Goal: Transaction & Acquisition: Purchase product/service

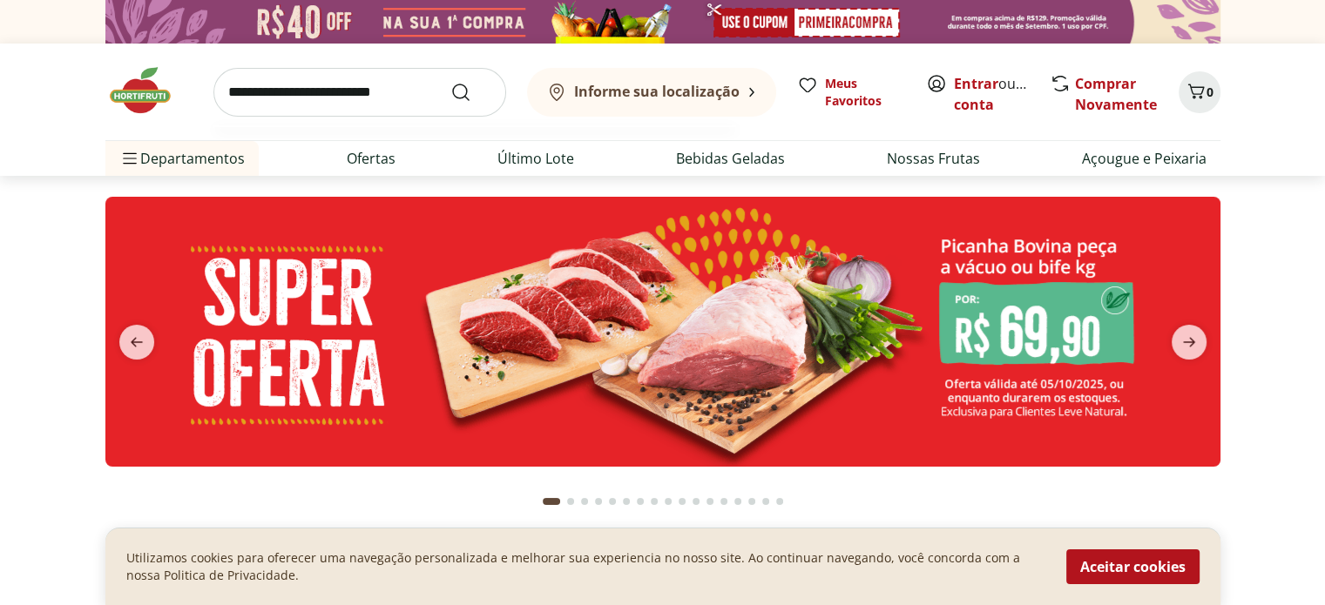
click at [297, 86] on input "search" at bounding box center [359, 92] width 293 height 49
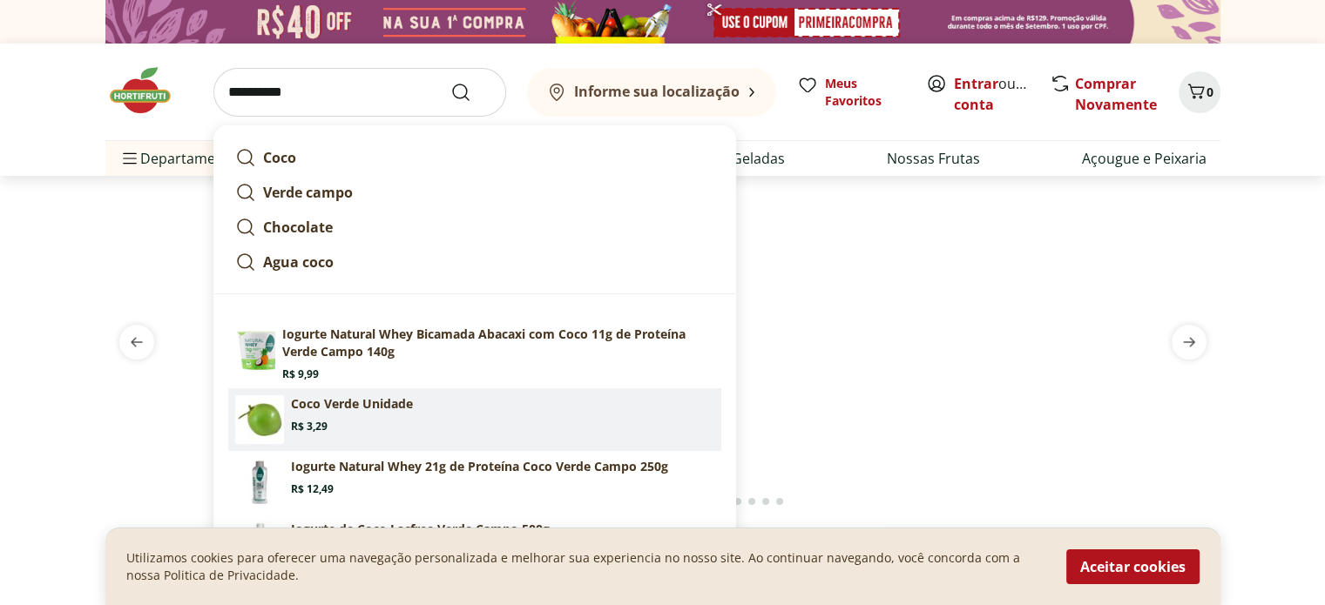
click at [383, 410] on p "Coco Verde Unidade" at bounding box center [352, 403] width 122 height 17
type input "**********"
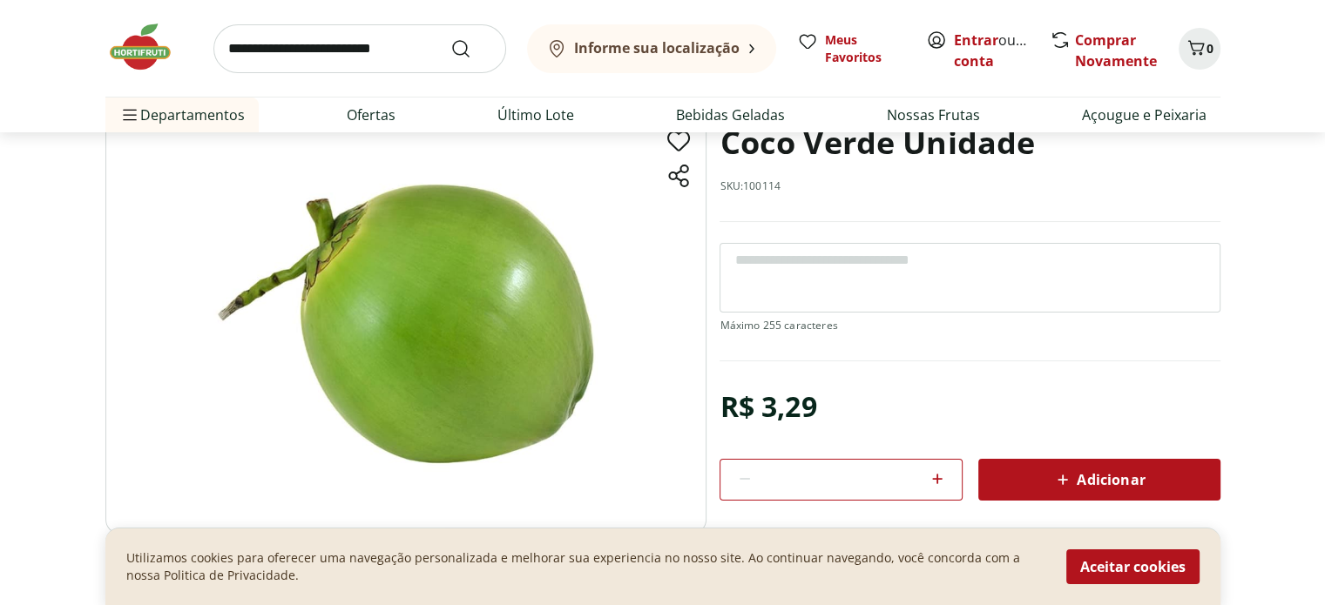
scroll to position [261, 0]
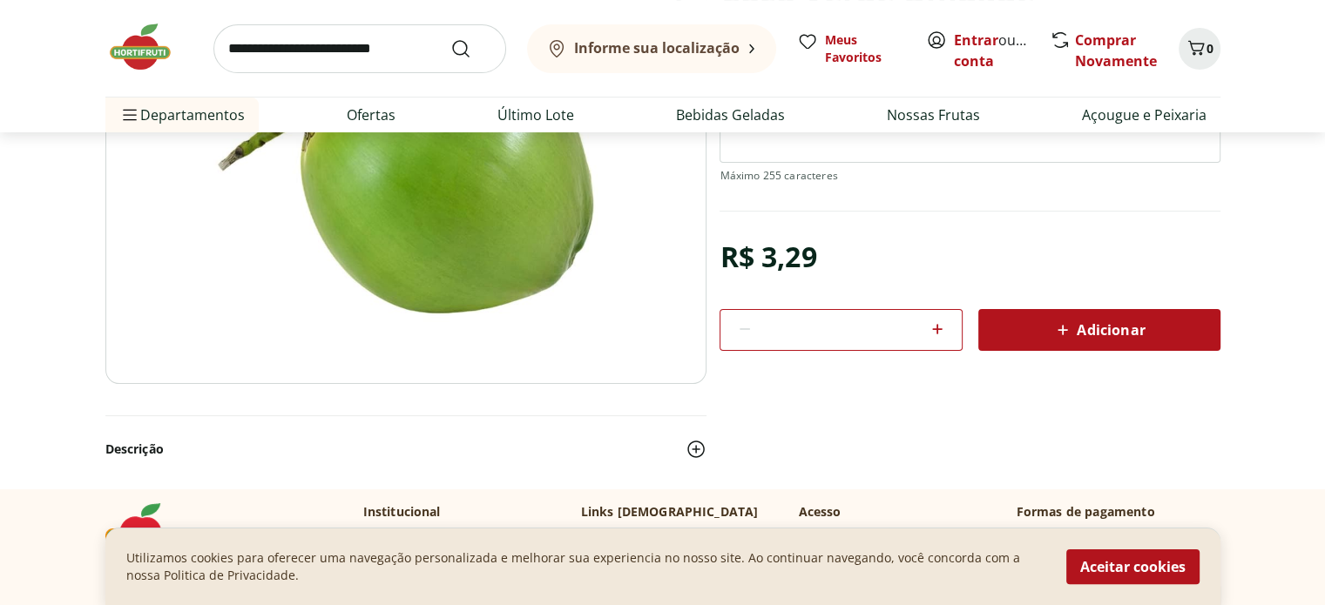
click at [934, 331] on icon at bounding box center [937, 329] width 21 height 21
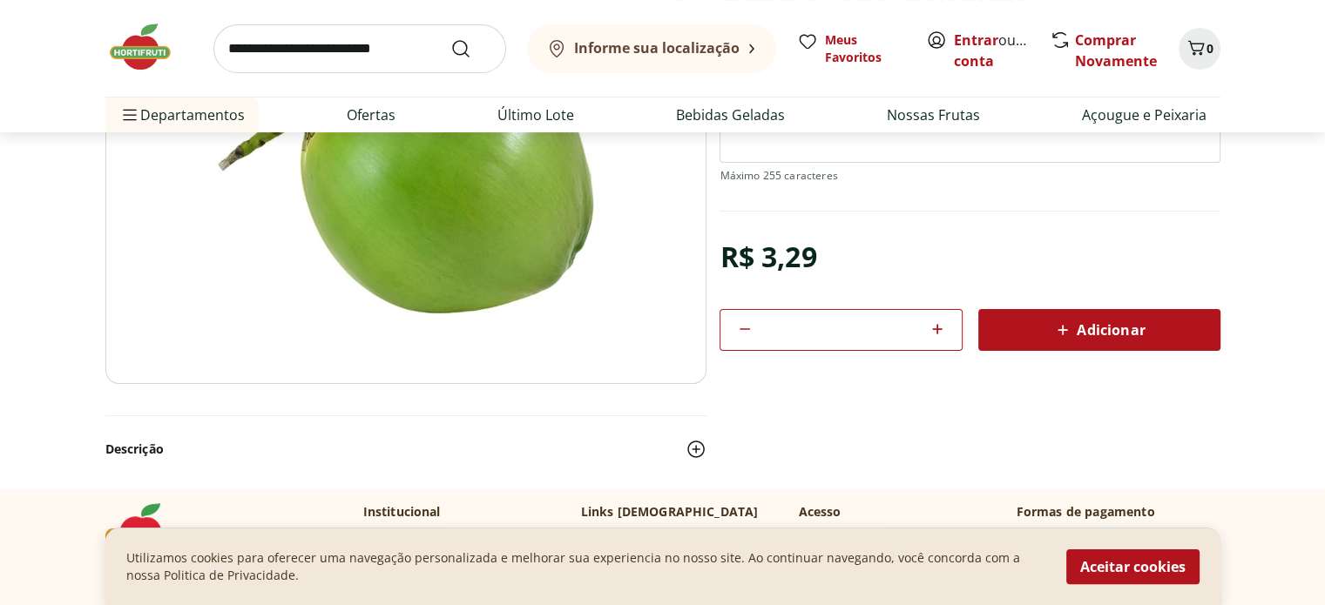
click at [934, 331] on icon at bounding box center [937, 329] width 21 height 21
click at [944, 324] on icon at bounding box center [937, 329] width 21 height 21
type input "**"
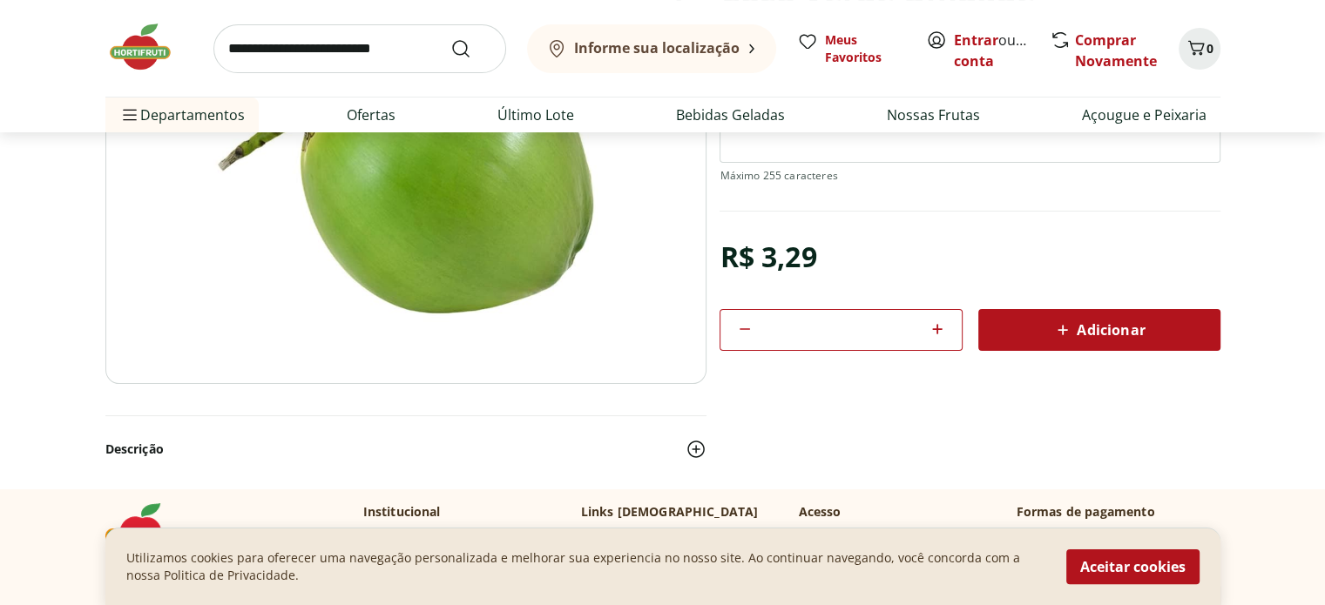
click at [1047, 327] on div "Adicionar" at bounding box center [1099, 329] width 214 height 31
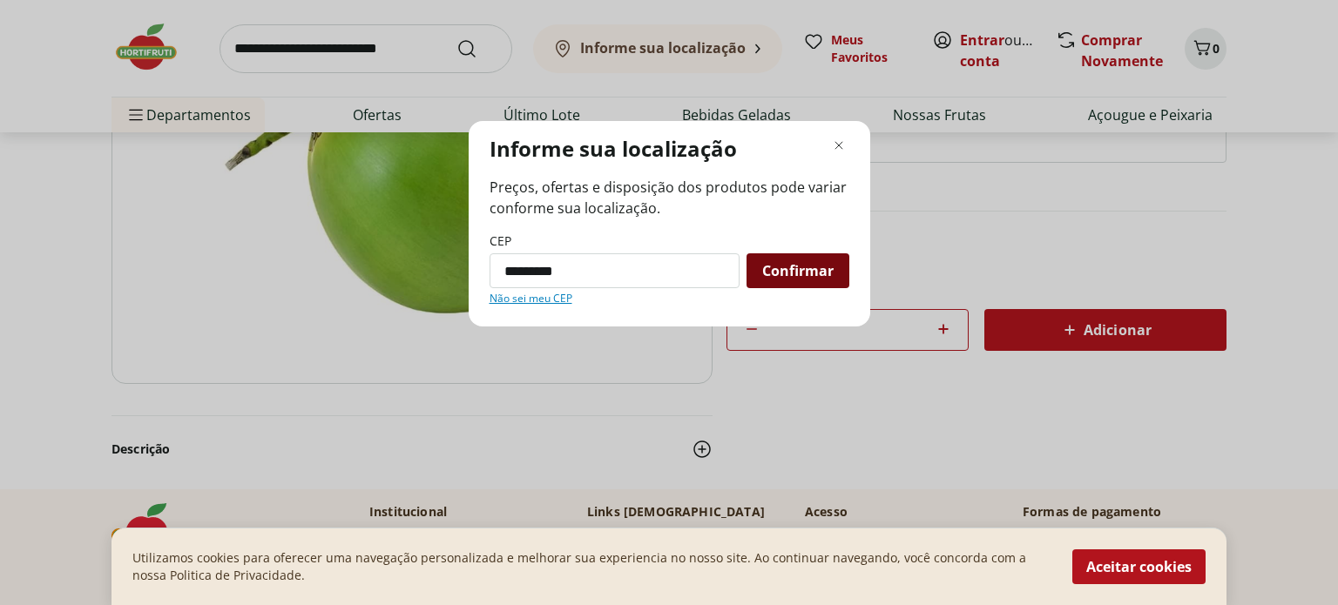
type input "*********"
click at [799, 271] on span "Confirmar" at bounding box center [797, 271] width 71 height 14
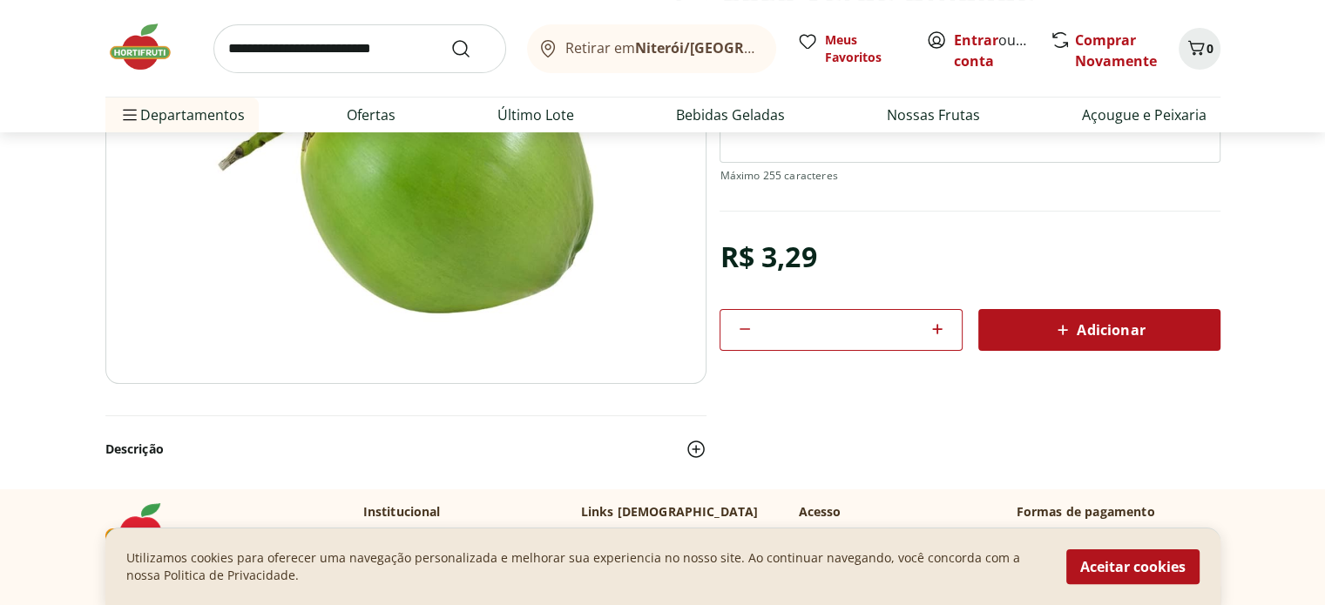
click at [1092, 324] on span "Adicionar" at bounding box center [1098, 330] width 92 height 21
click at [1195, 52] on icon "Carrinho" at bounding box center [1192, 47] width 17 height 15
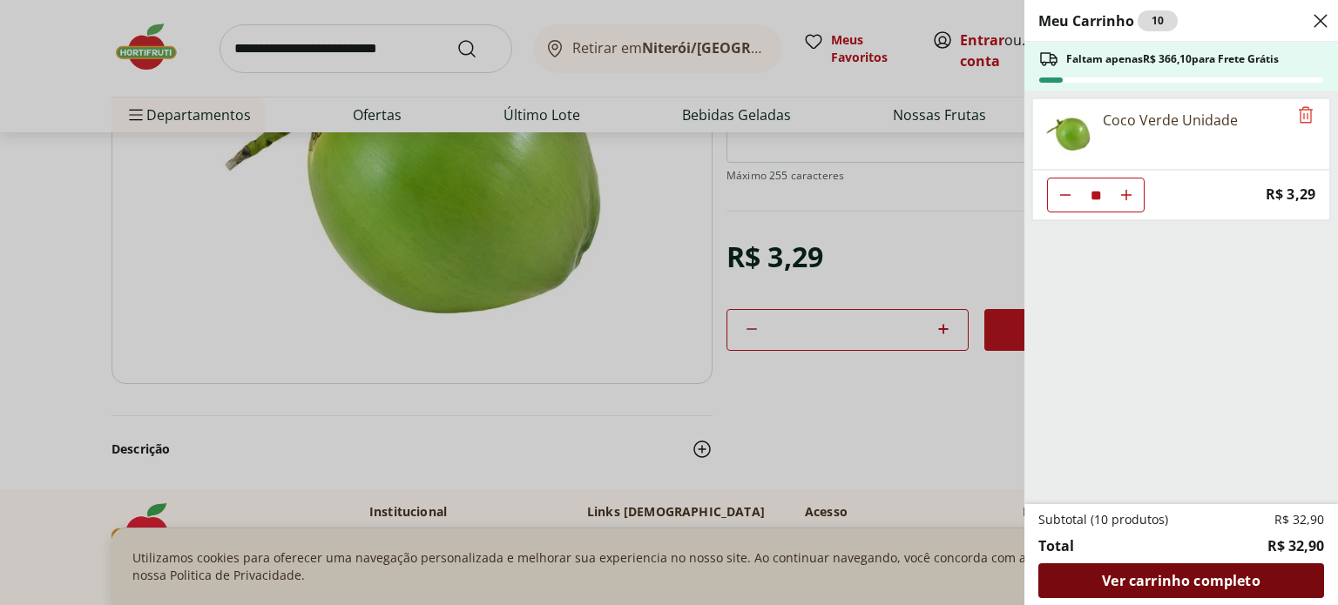
click at [1212, 580] on span "Ver carrinho completo" at bounding box center [1181, 581] width 158 height 14
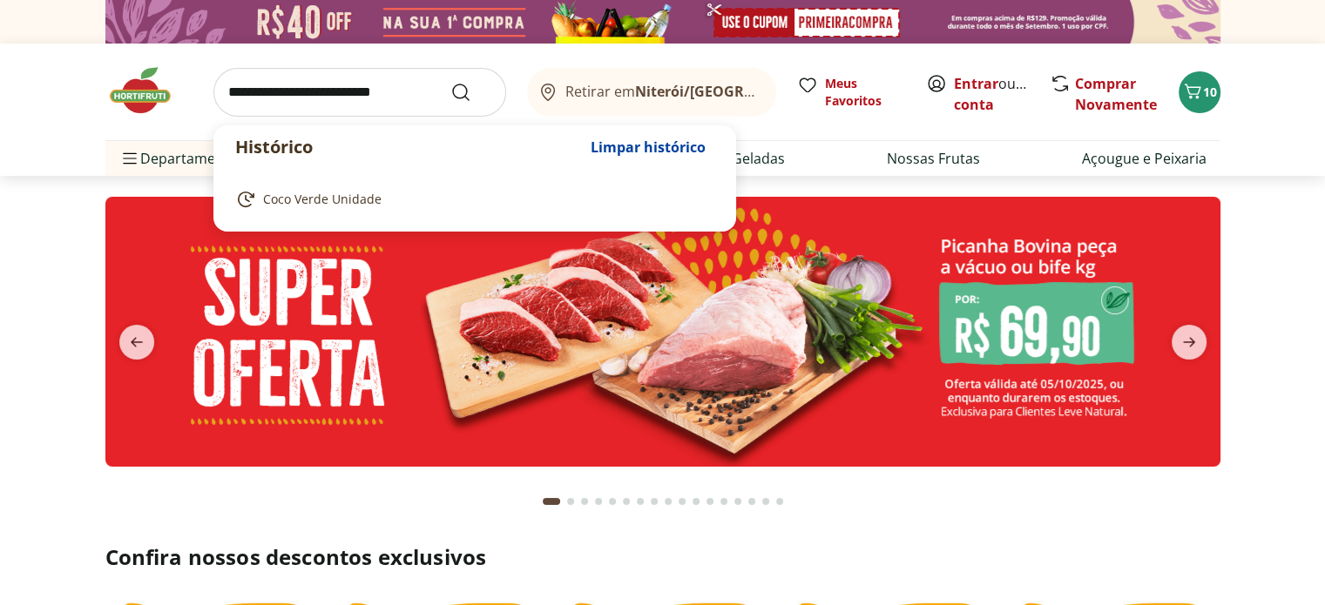
click at [318, 84] on input "search" at bounding box center [359, 92] width 293 height 49
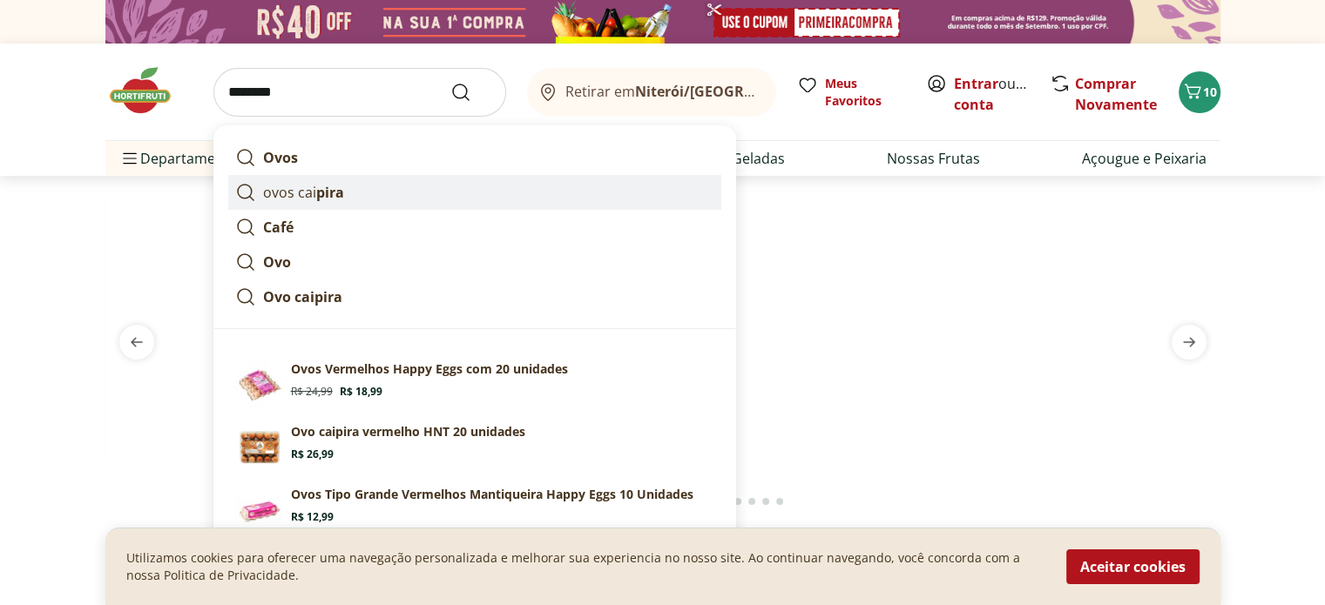
click at [316, 189] on strong "pira" at bounding box center [330, 192] width 28 height 19
type input "**********"
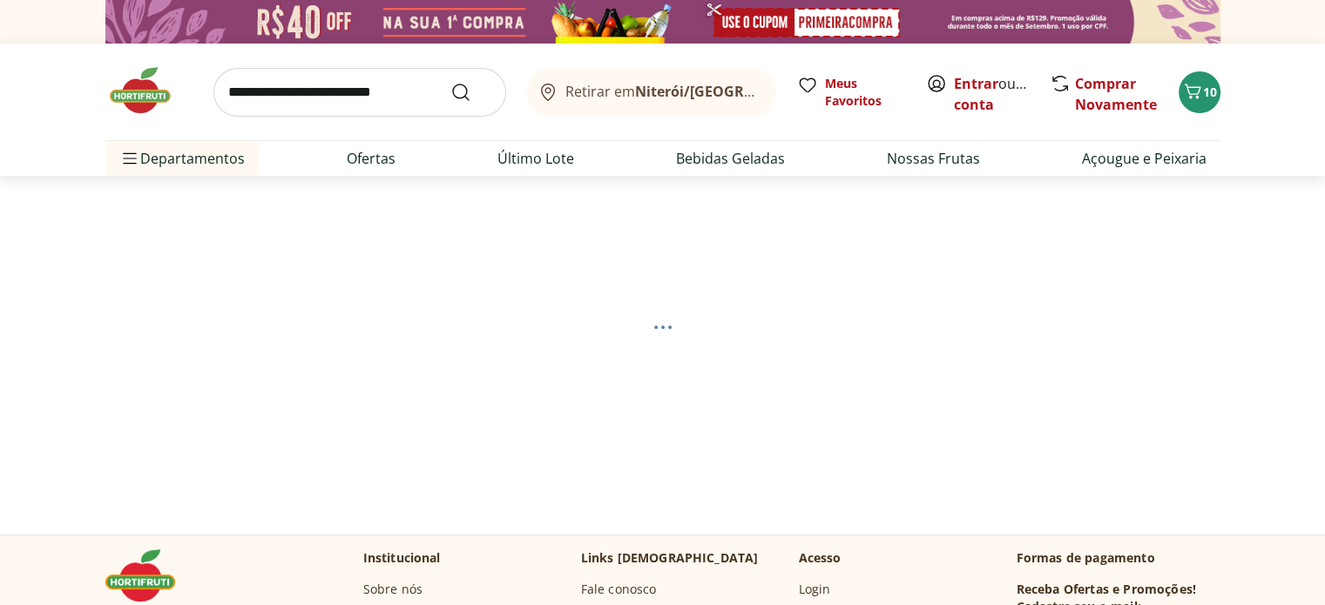
scroll to position [87, 0]
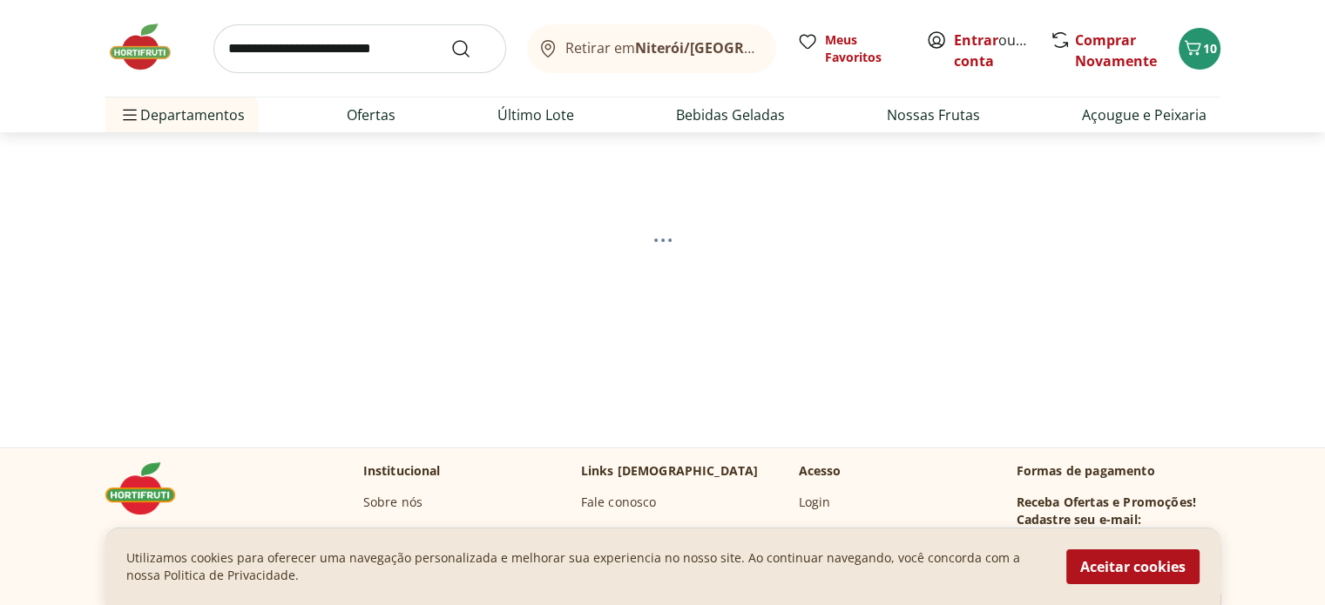
select select "**********"
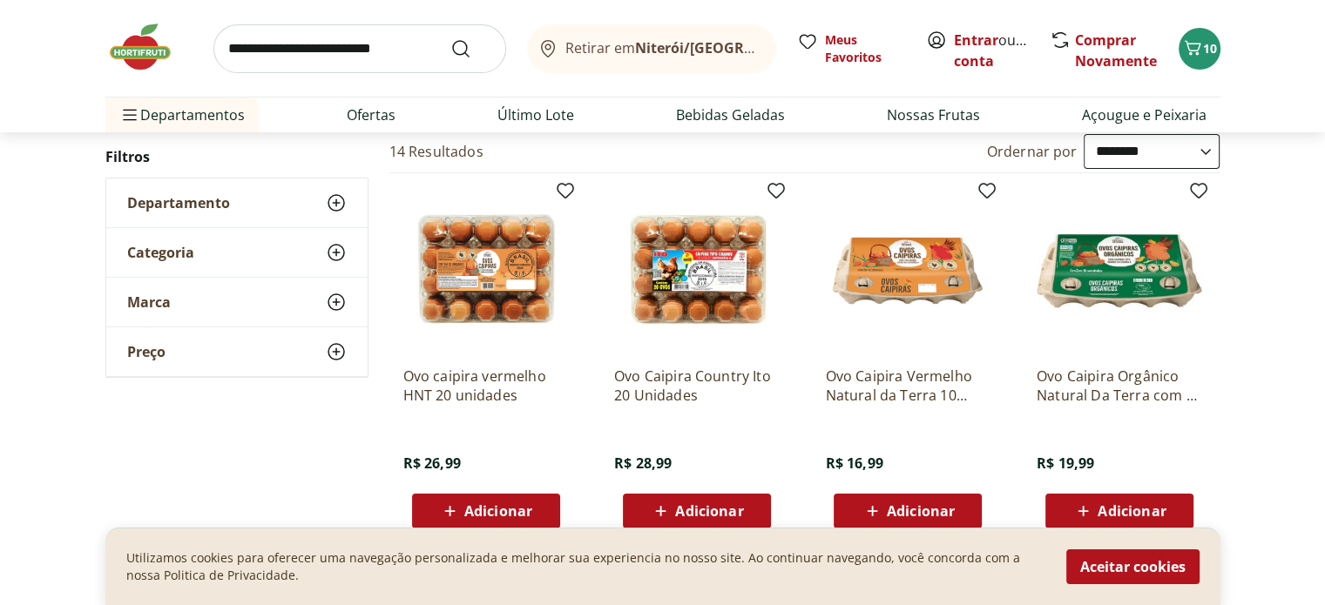
scroll to position [174, 0]
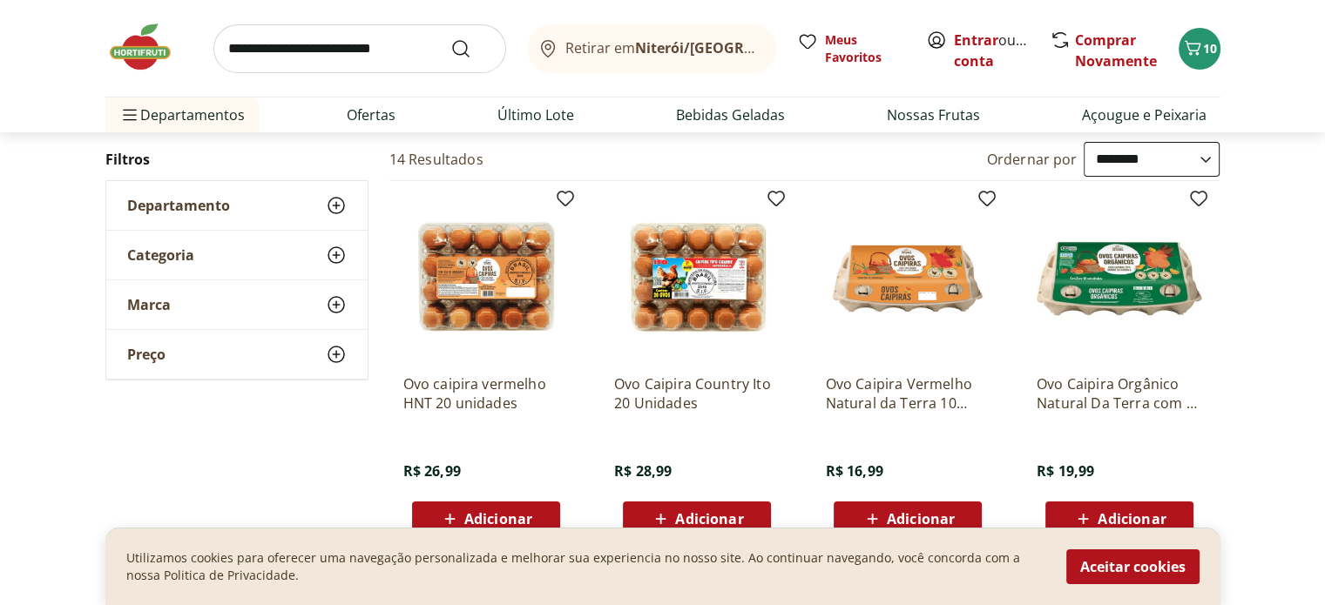
click at [915, 508] on div "Adicionar" at bounding box center [907, 518] width 120 height 31
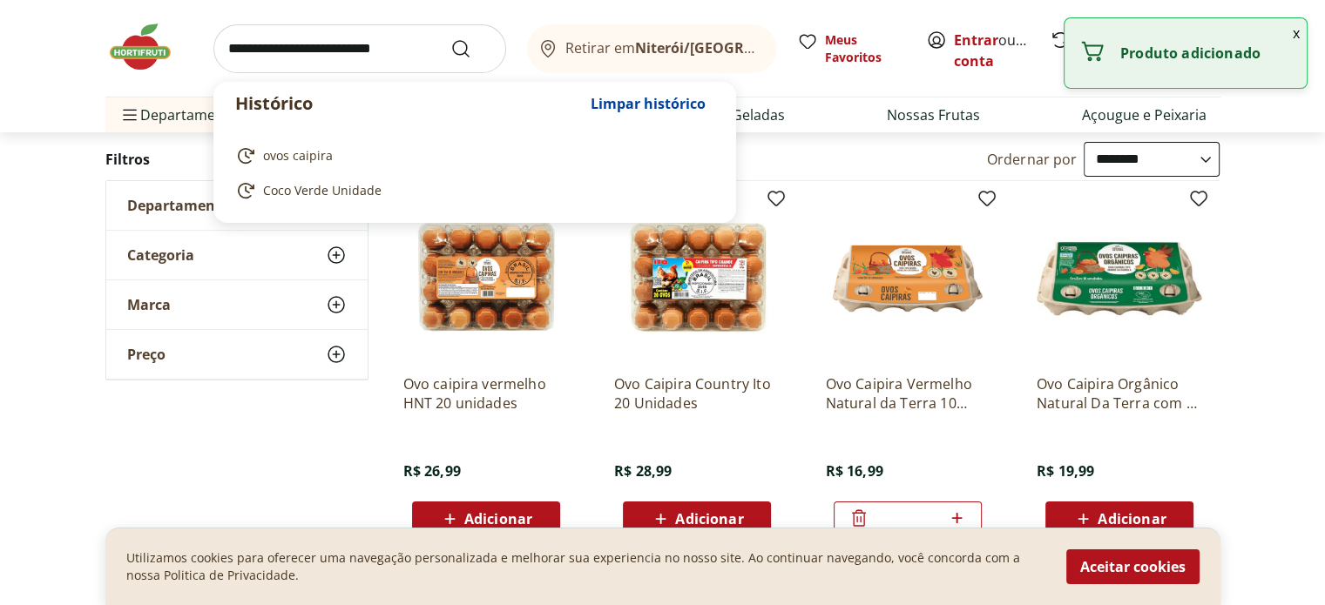
click at [350, 53] on input "search" at bounding box center [359, 48] width 293 height 49
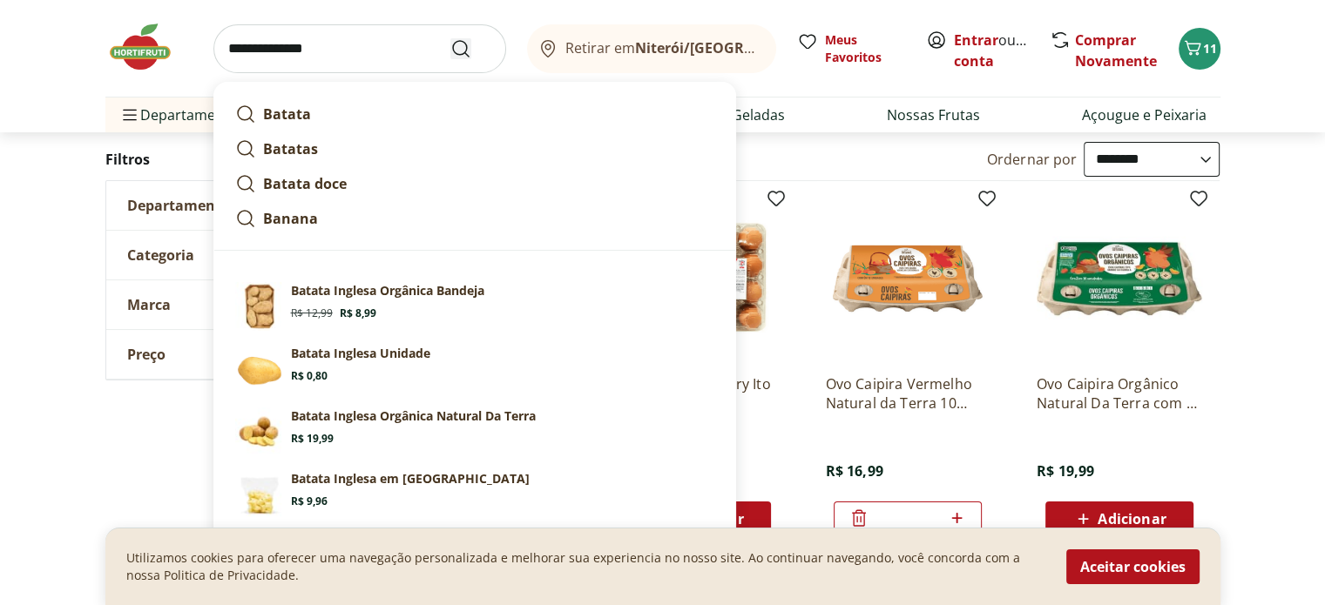
type input "**********"
click at [458, 50] on icon "Submit Search" at bounding box center [460, 48] width 21 height 21
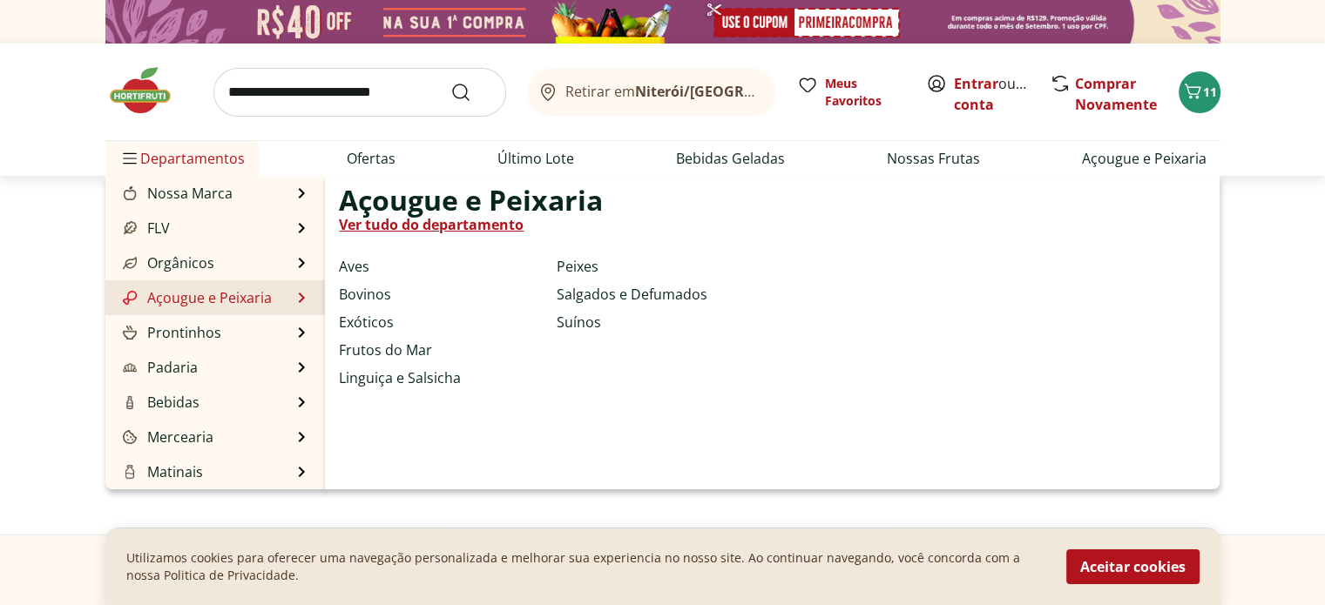
select select "**********"
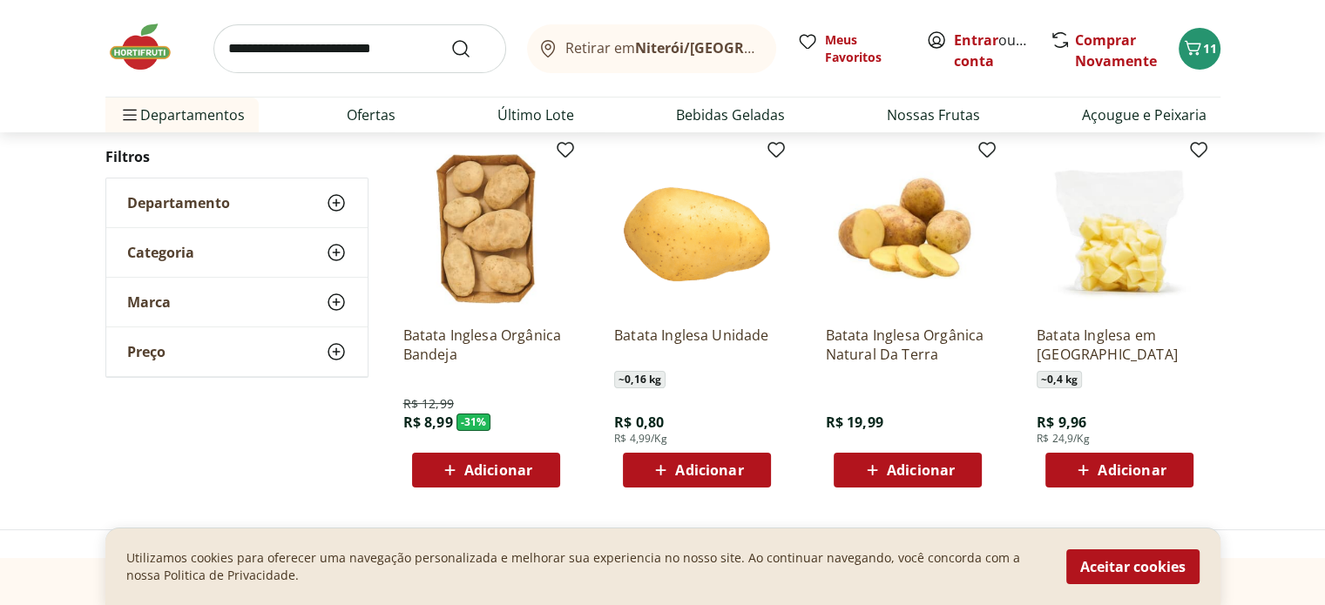
scroll to position [261, 0]
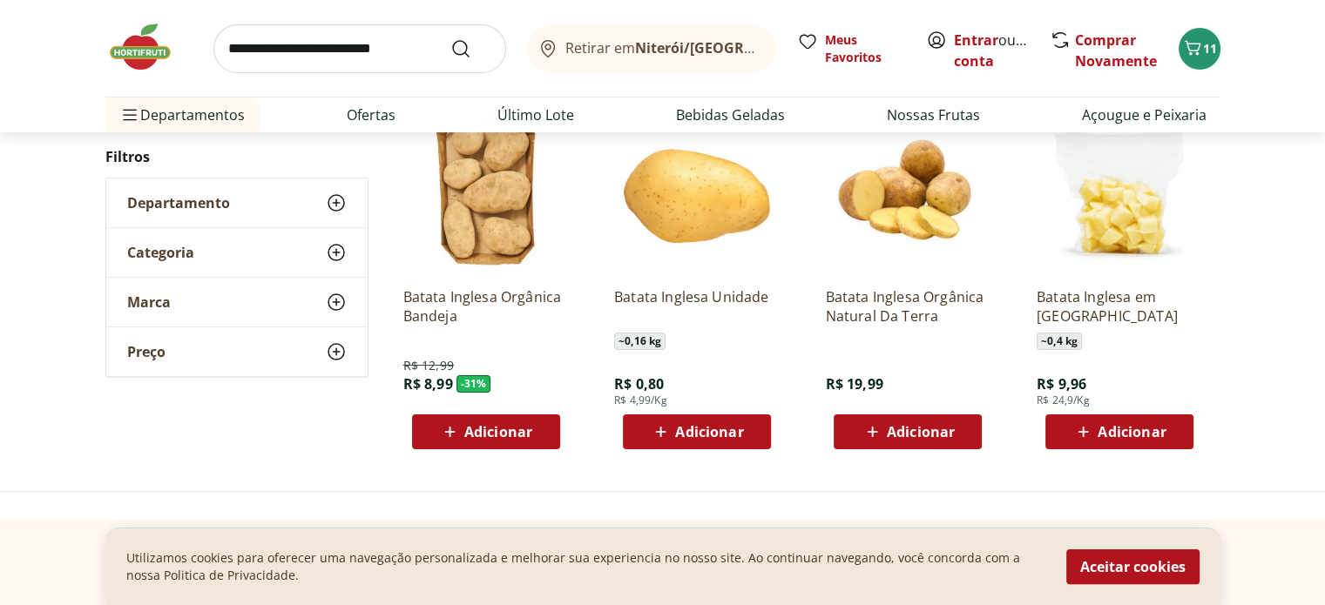
click at [700, 425] on span "Adicionar" at bounding box center [709, 432] width 68 height 14
drag, startPoint x: 709, startPoint y: 427, endPoint x: 674, endPoint y: 428, distance: 34.8
click at [674, 428] on input "*" at bounding box center [696, 431] width 77 height 19
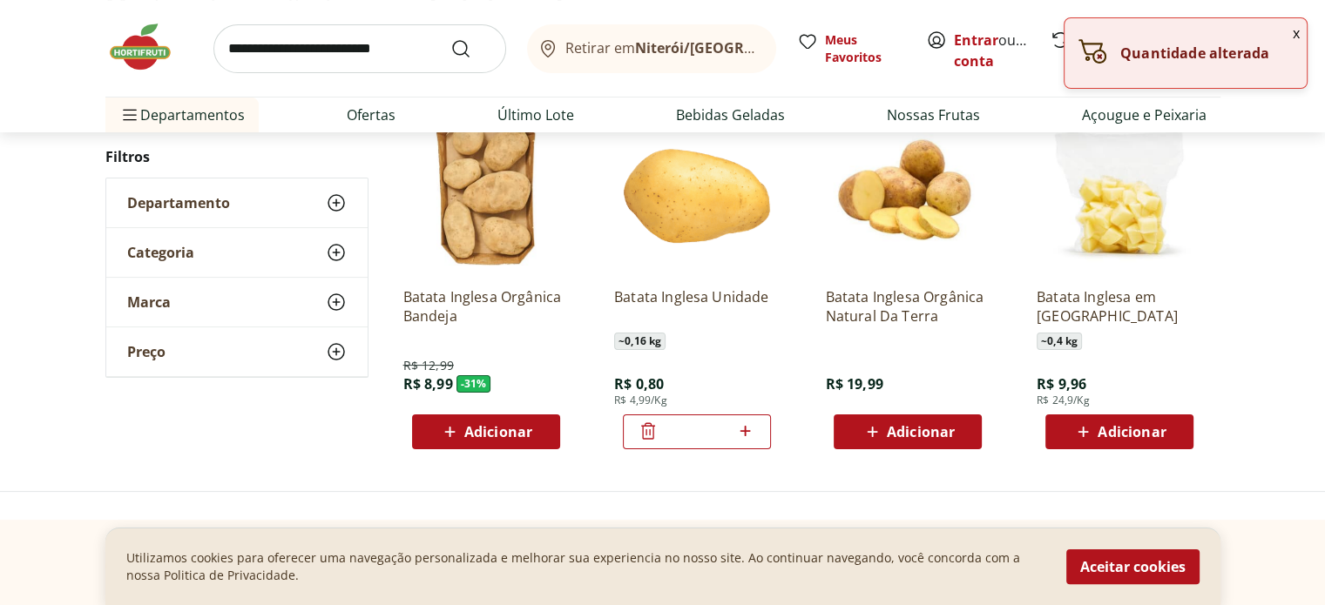
click at [745, 428] on icon at bounding box center [745, 431] width 10 height 10
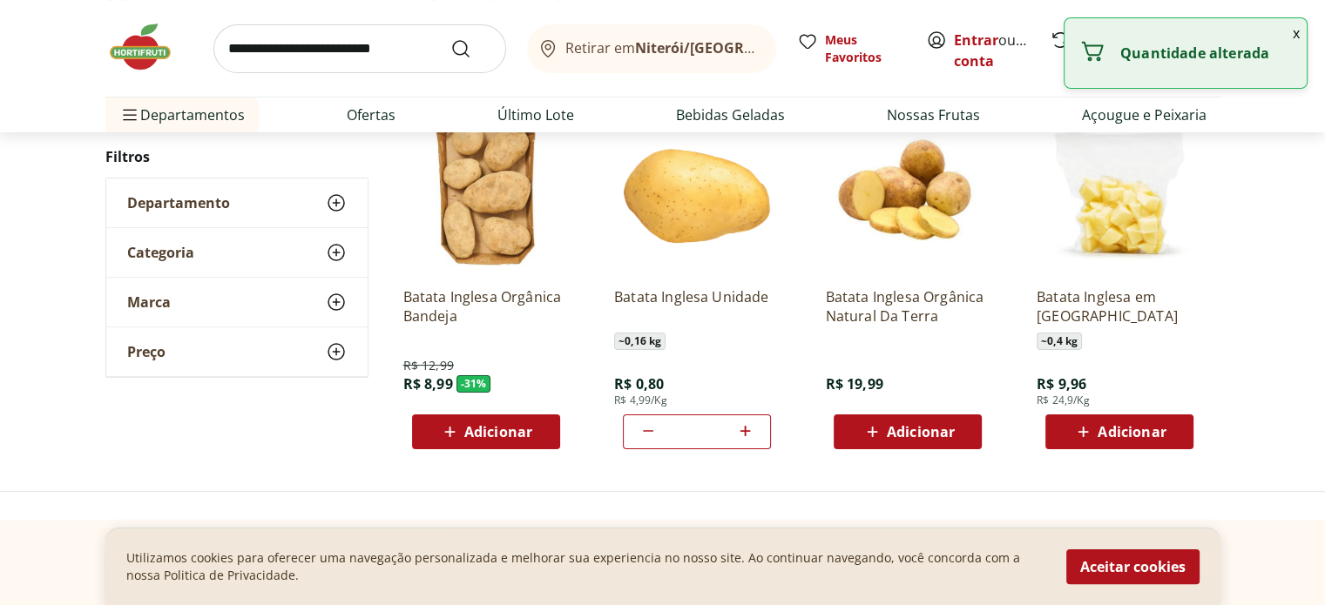
click at [745, 428] on icon at bounding box center [745, 431] width 10 height 10
type input "*"
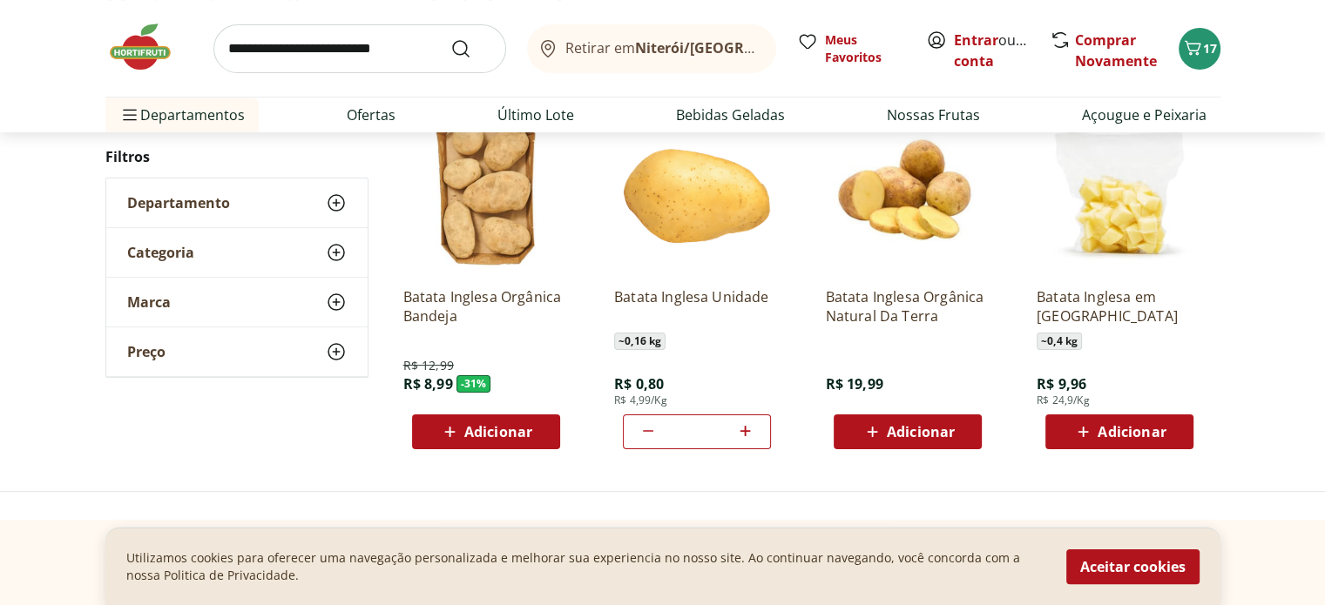
click at [744, 369] on div "Batata Inglesa Unidade ~ 0,16 kg R$ 0,80 R$ 4,99/Kg *" at bounding box center [696, 361] width 165 height 176
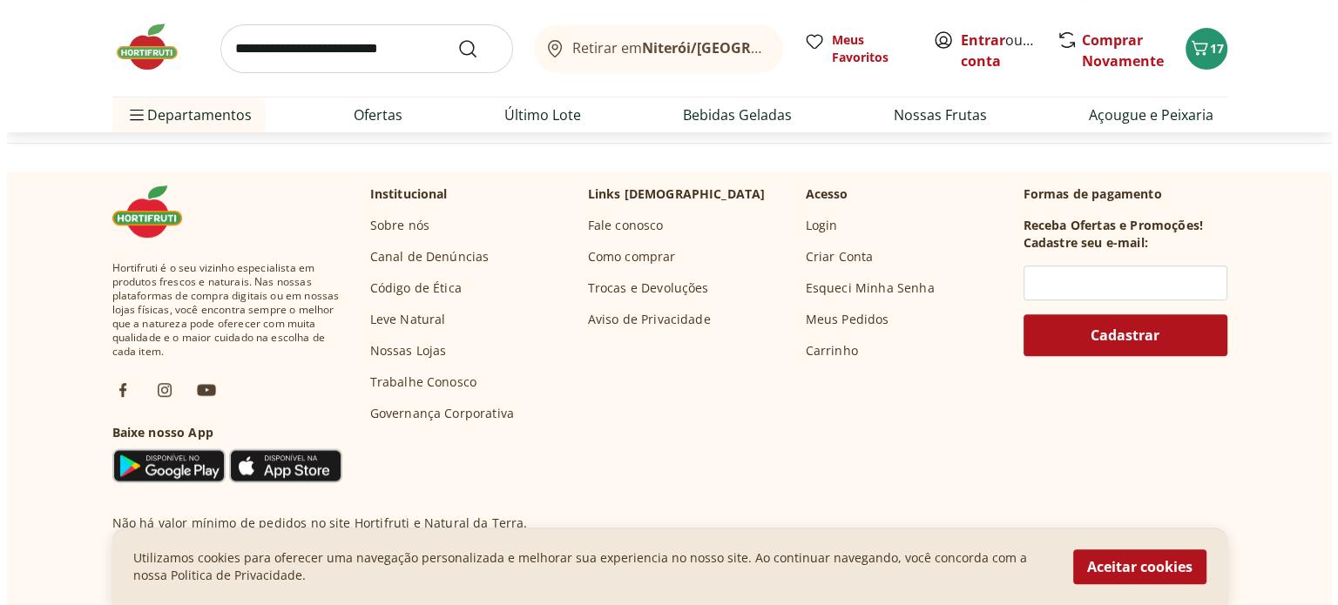
scroll to position [435, 0]
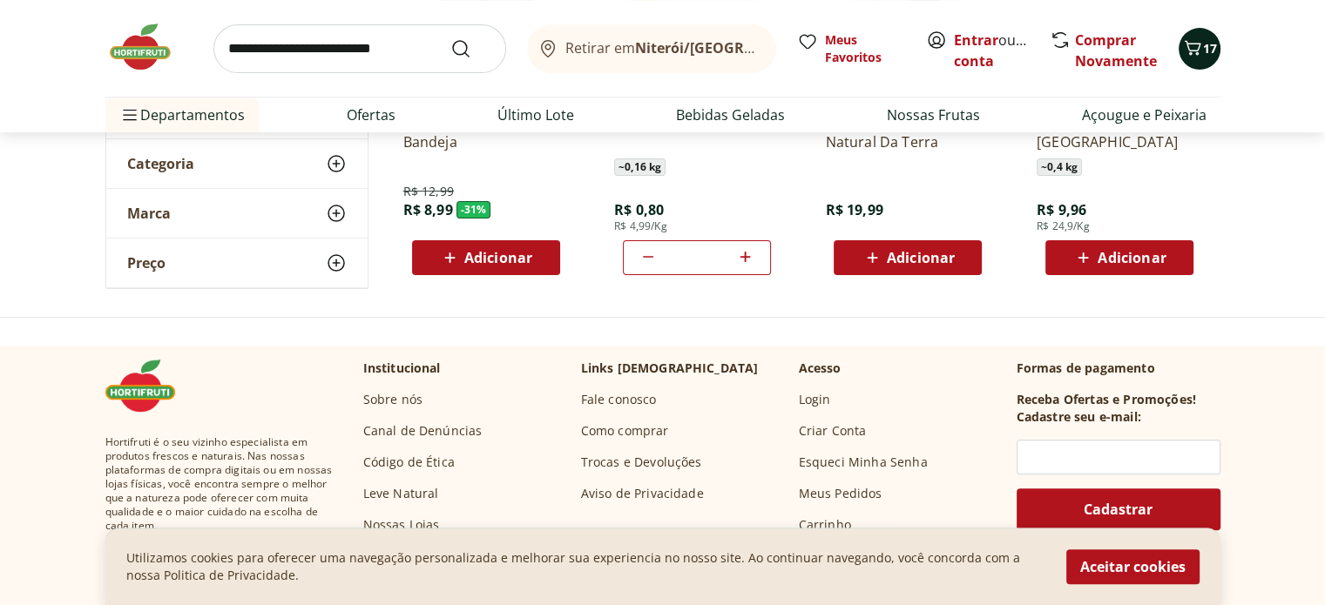
click at [1205, 43] on span "17" at bounding box center [1210, 48] width 14 height 17
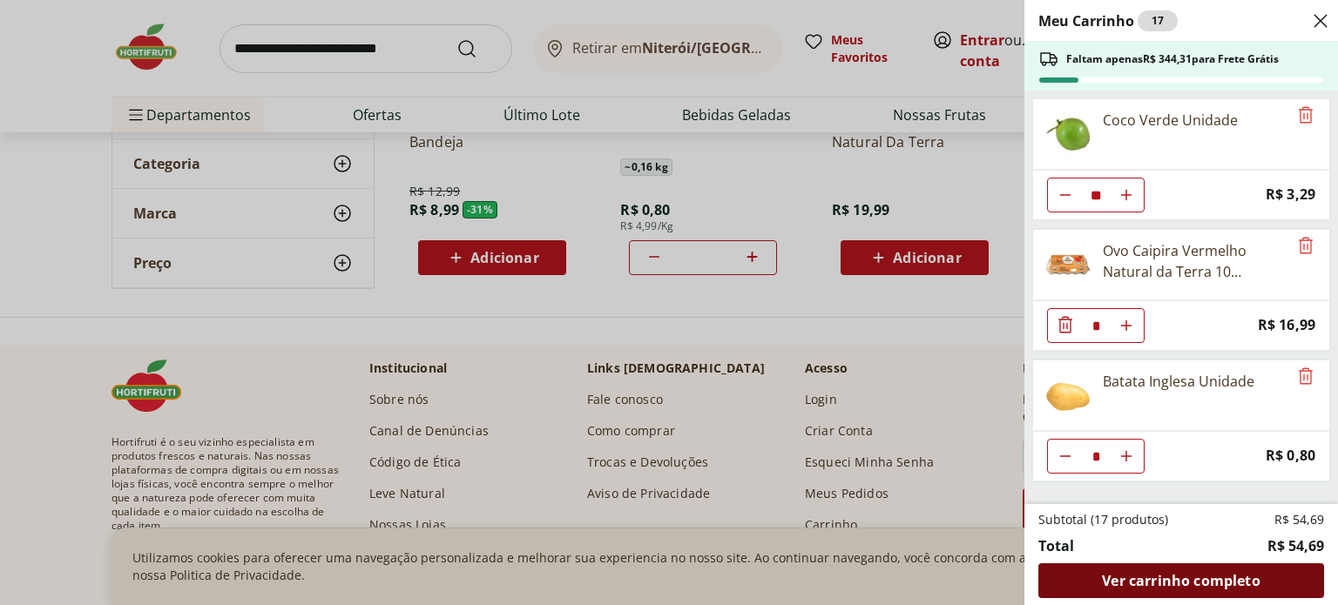
click at [1171, 591] on div "Ver carrinho completo" at bounding box center [1181, 580] width 286 height 35
